Goal: Task Accomplishment & Management: Use online tool/utility

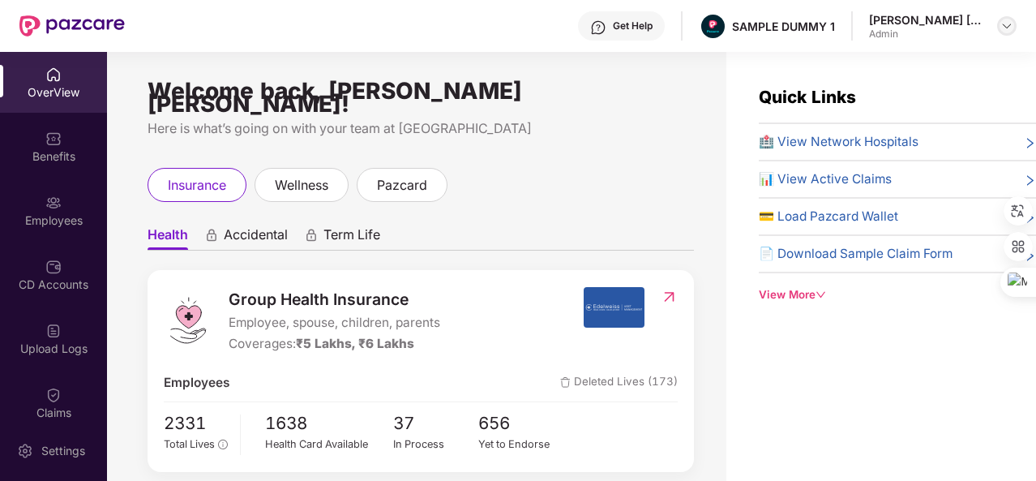
click at [1007, 32] on img at bounding box center [1006, 25] width 13 height 13
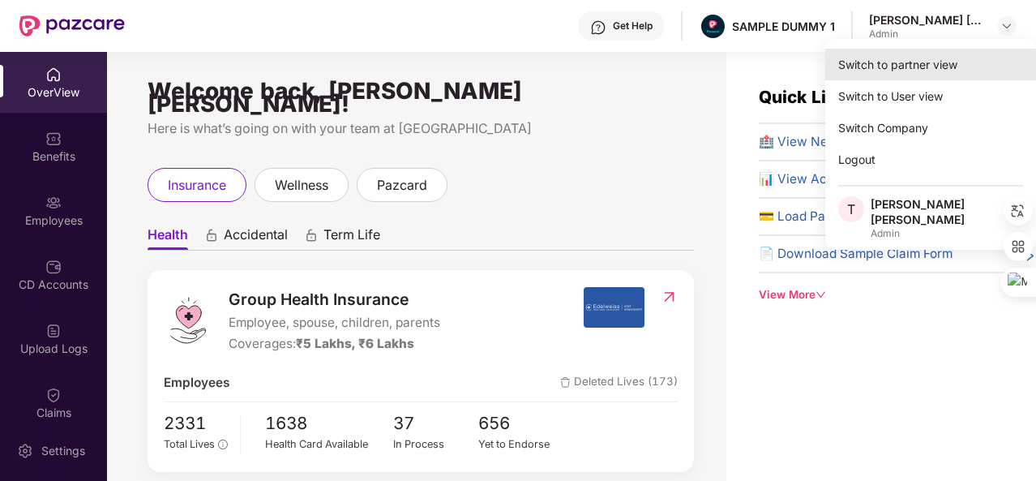
click at [929, 66] on div "Switch to partner view" at bounding box center [930, 65] width 211 height 32
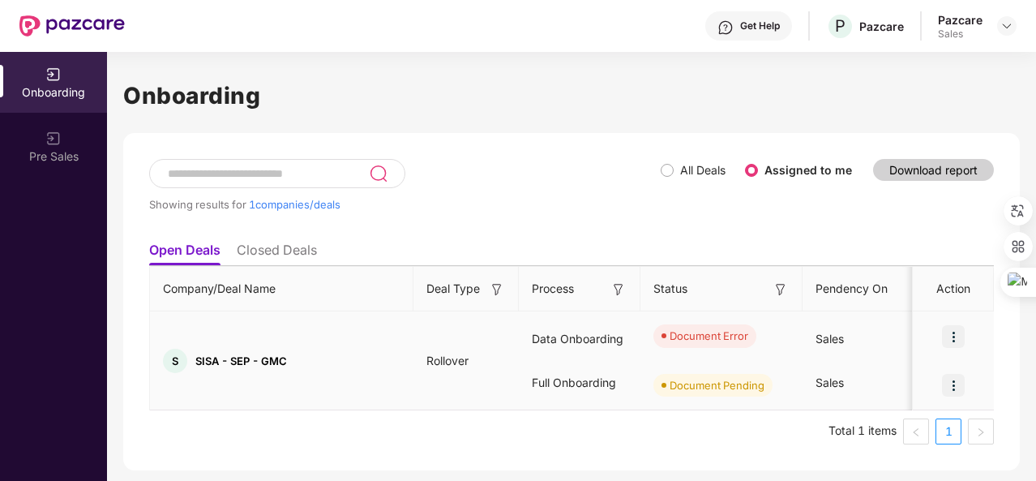
click at [948, 330] on img at bounding box center [953, 336] width 23 height 23
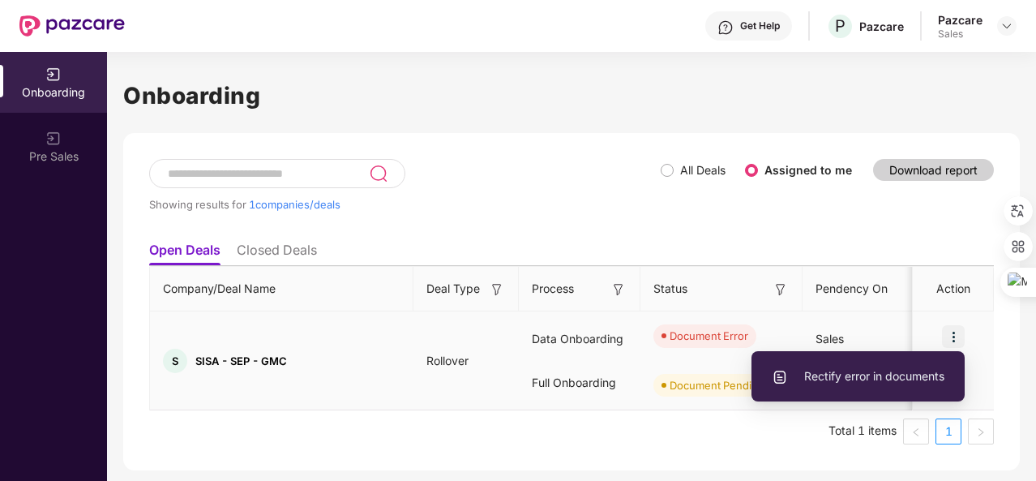
click at [877, 373] on span "Rectify error in documents" at bounding box center [858, 376] width 173 height 18
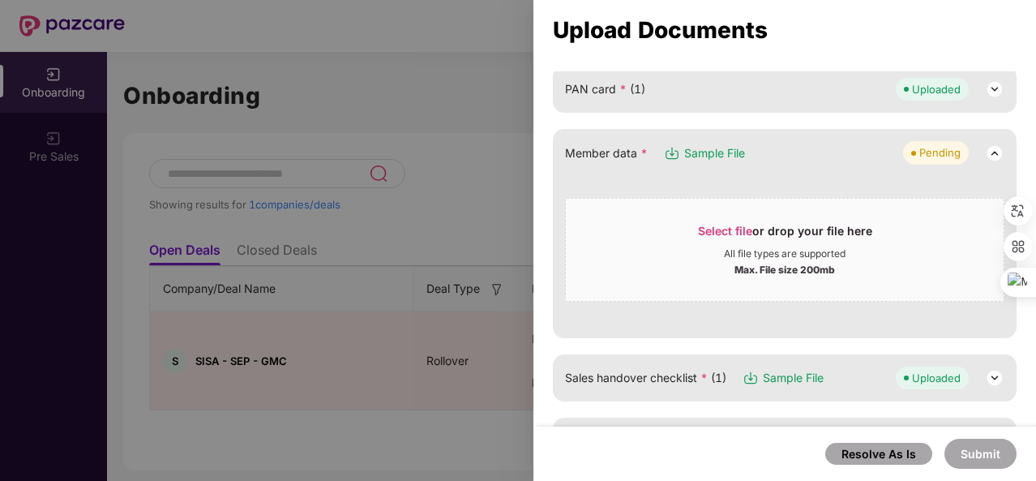
scroll to position [244, 0]
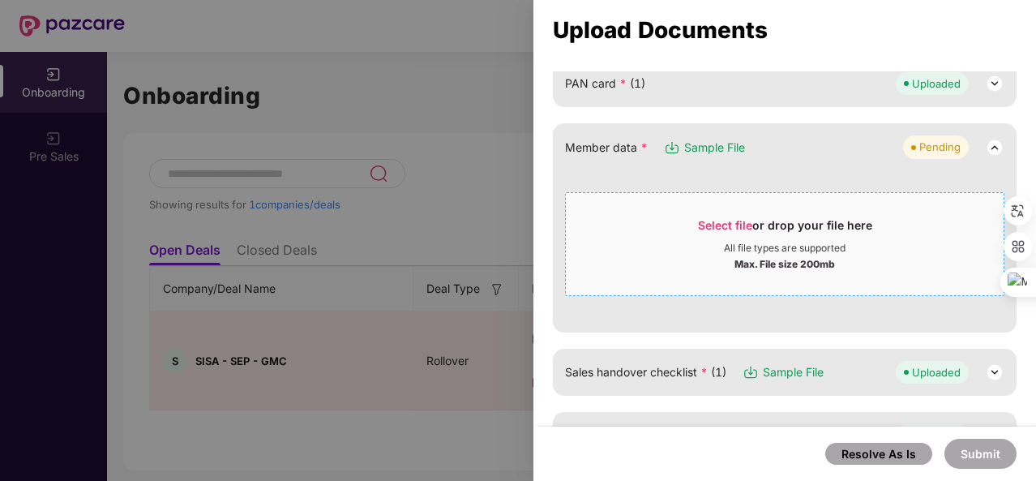
click at [714, 225] on span "Select file" at bounding box center [725, 225] width 54 height 14
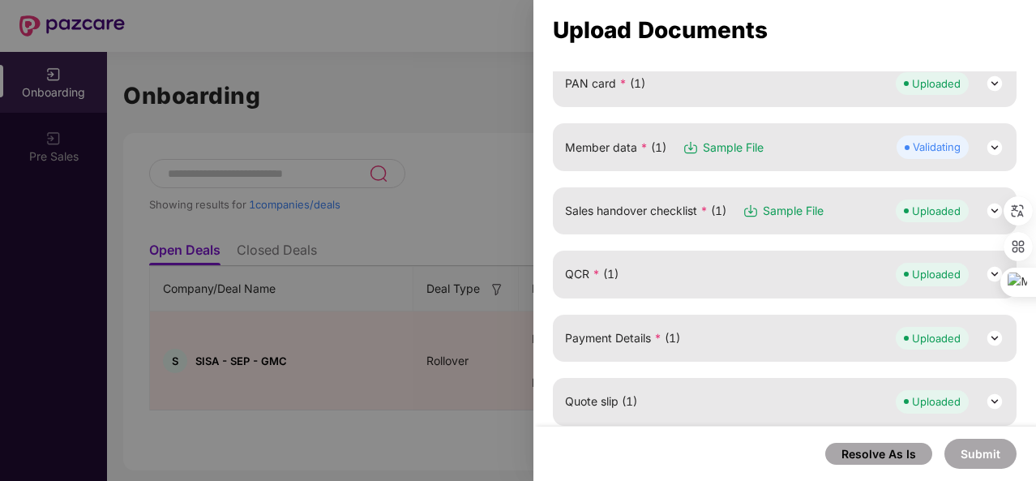
click at [986, 152] on img at bounding box center [994, 147] width 19 height 19
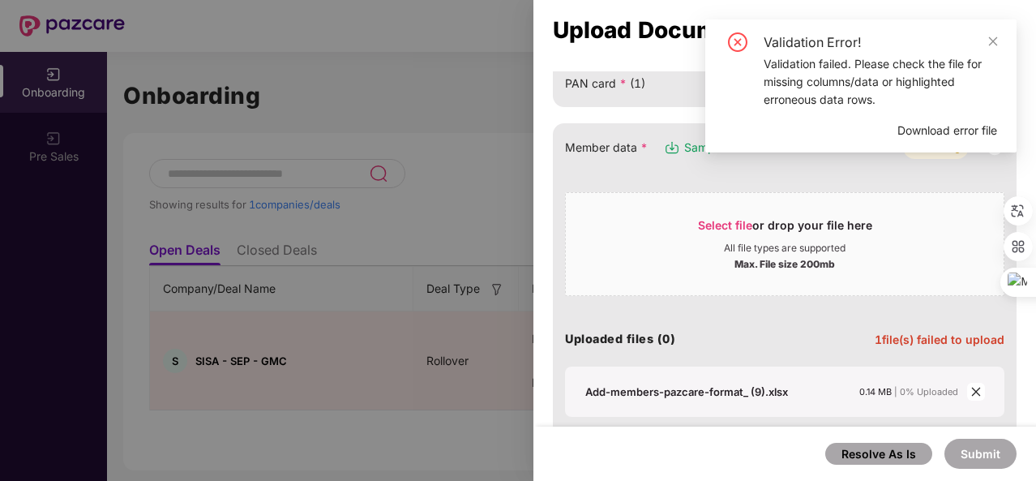
click at [963, 139] on span "Download error file" at bounding box center [947, 131] width 100 height 18
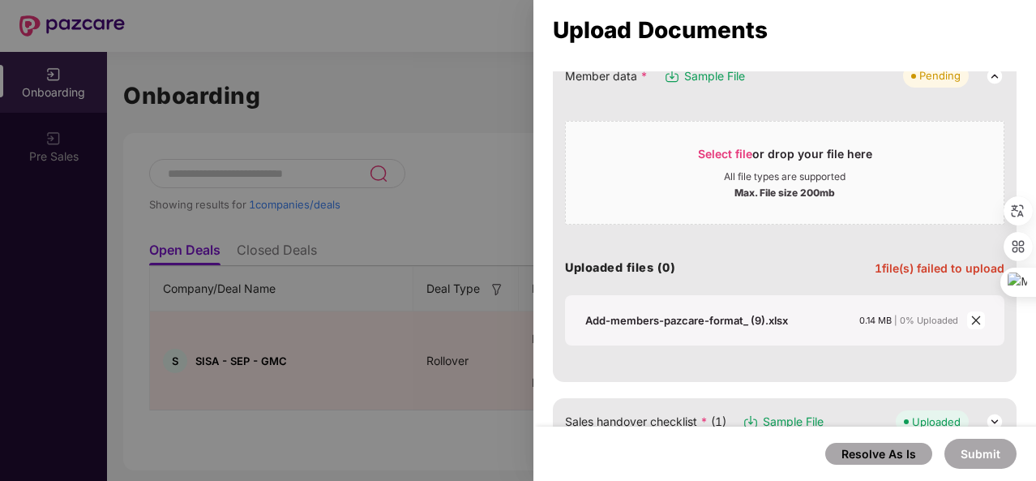
scroll to position [316, 0]
click at [973, 320] on icon "close" at bounding box center [975, 319] width 11 height 11
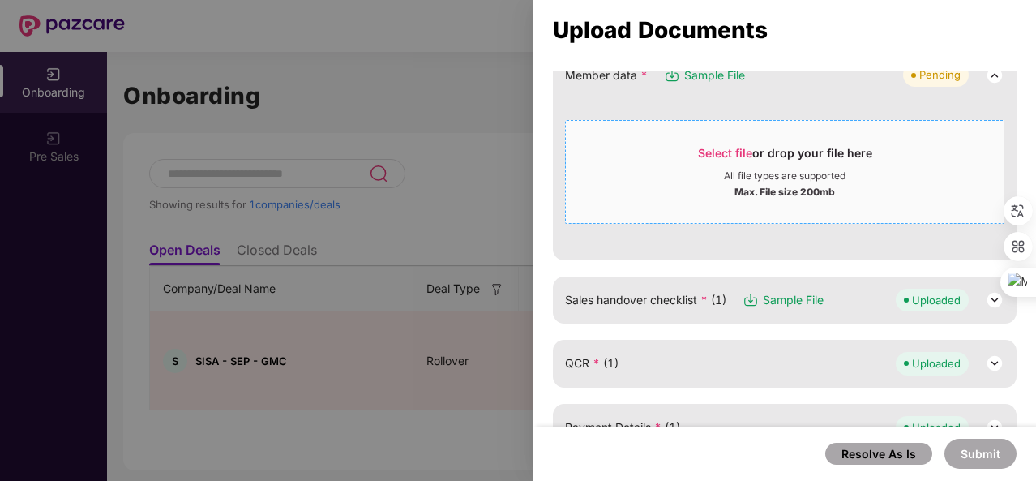
click at [724, 148] on span "Select file" at bounding box center [725, 153] width 54 height 14
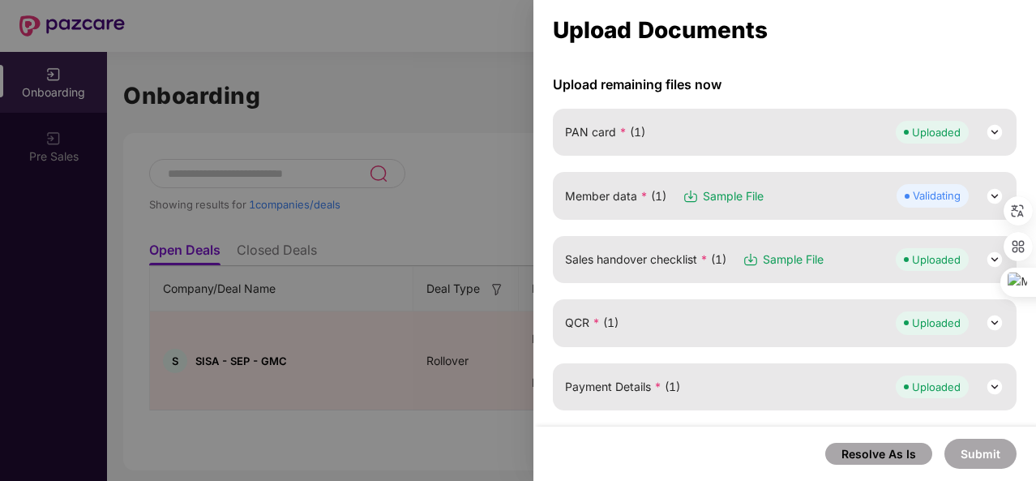
scroll to position [195, 0]
click at [986, 195] on img at bounding box center [994, 196] width 19 height 19
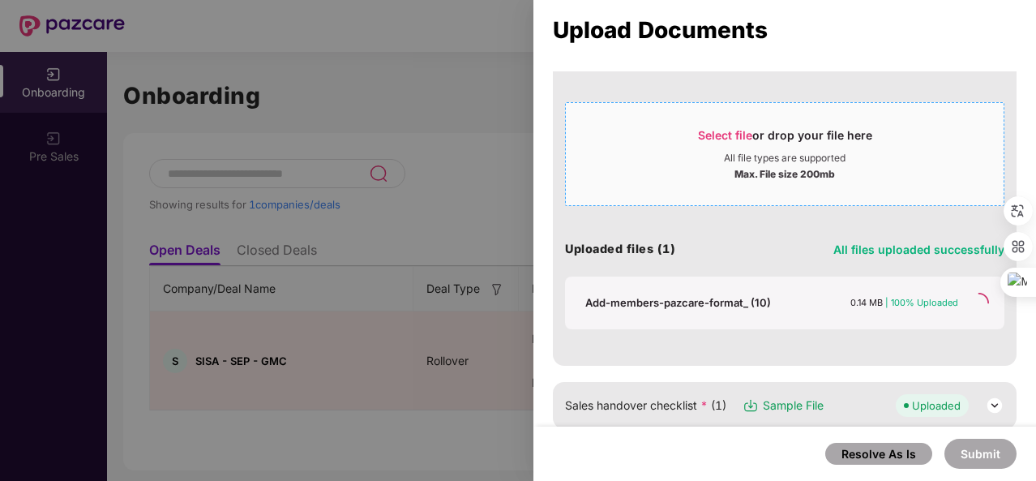
scroll to position [335, 0]
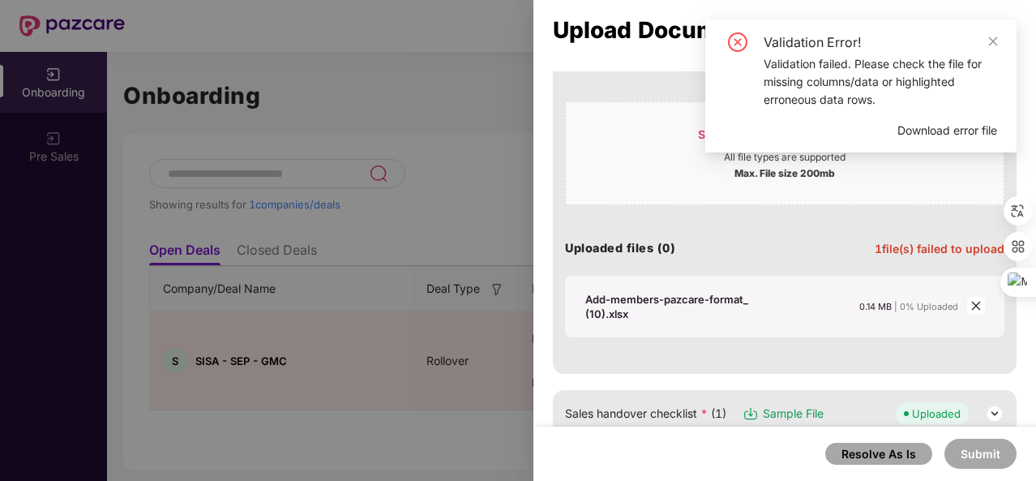
click at [952, 126] on span "Download error file" at bounding box center [947, 131] width 100 height 18
click at [995, 36] on icon "close" at bounding box center [992, 41] width 11 height 11
